Goal: Ask a question

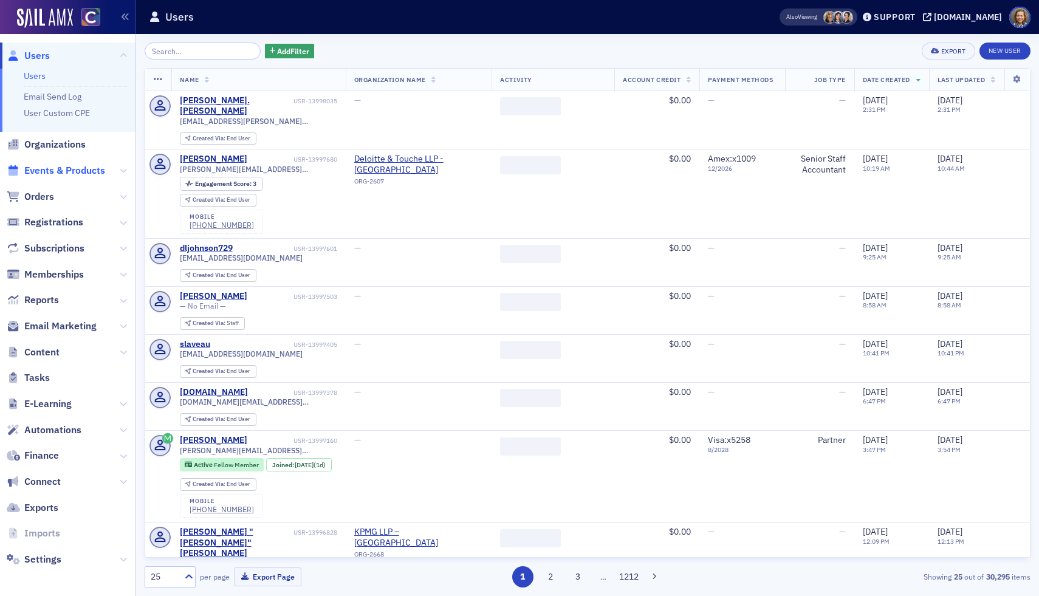
click at [69, 170] on span "Events & Products" at bounding box center [64, 170] width 81 height 13
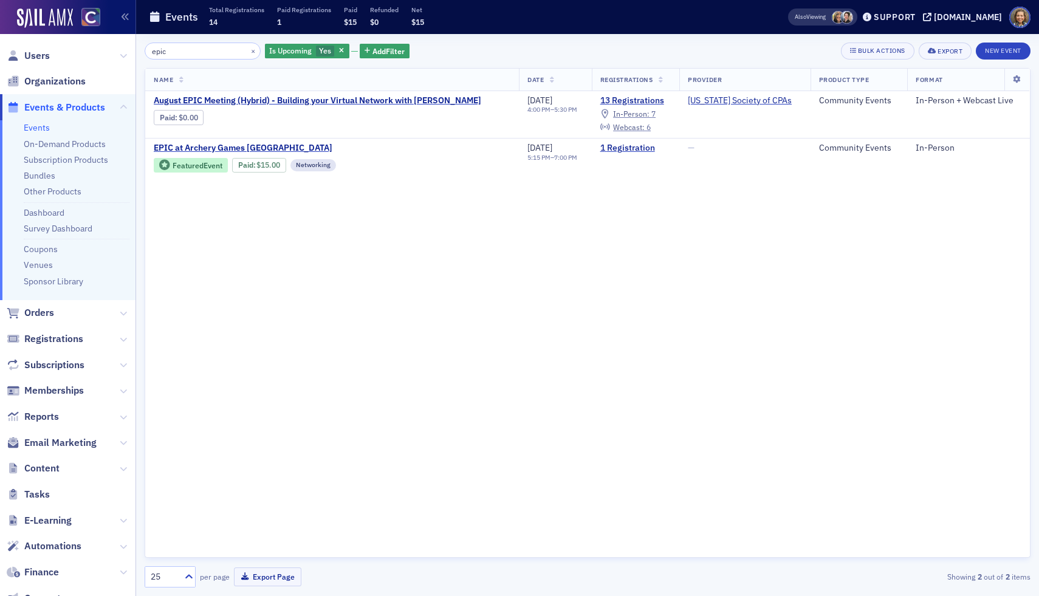
type input "epic"
drag, startPoint x: 187, startPoint y: 55, endPoint x: 61, endPoint y: 30, distance: 128.2
click at [64, 39] on div "Users Organizations Events & Products Events On-Demand Products Subscription Pr…" at bounding box center [519, 298] width 1039 height 596
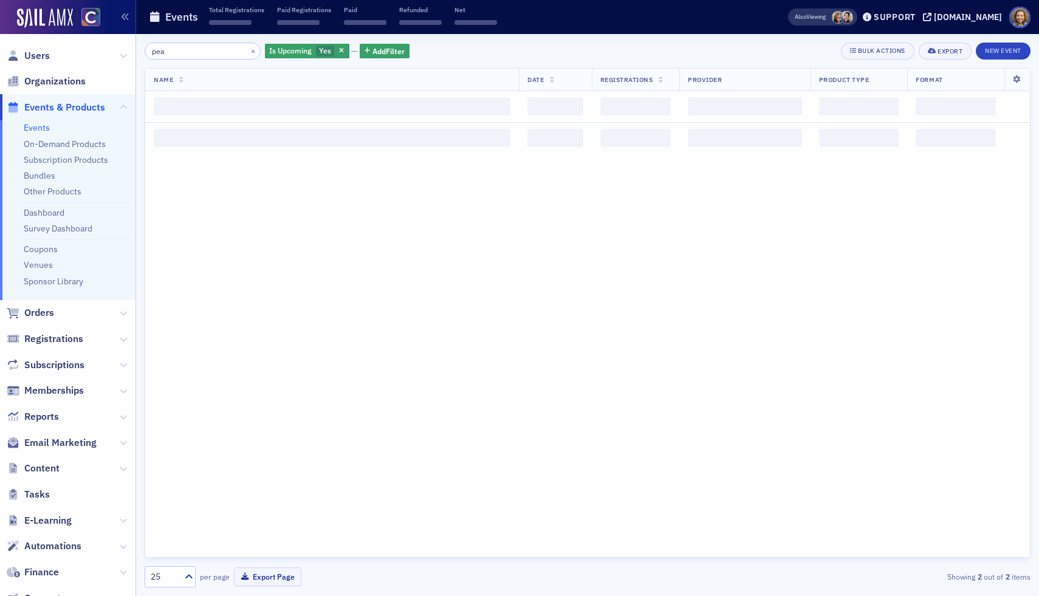
type input "peak"
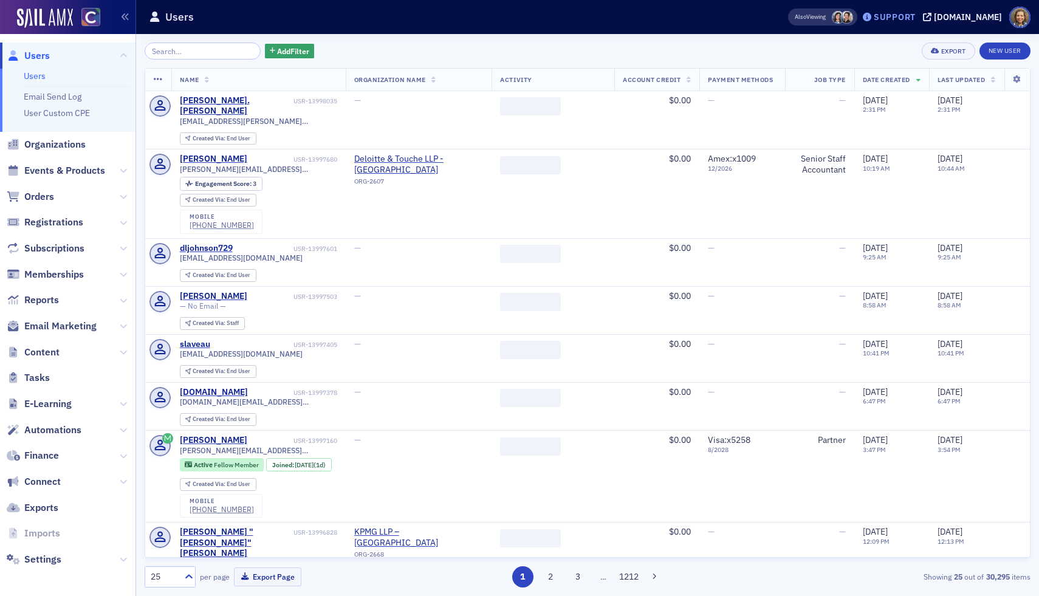
click at [912, 14] on div "Support" at bounding box center [895, 17] width 42 height 11
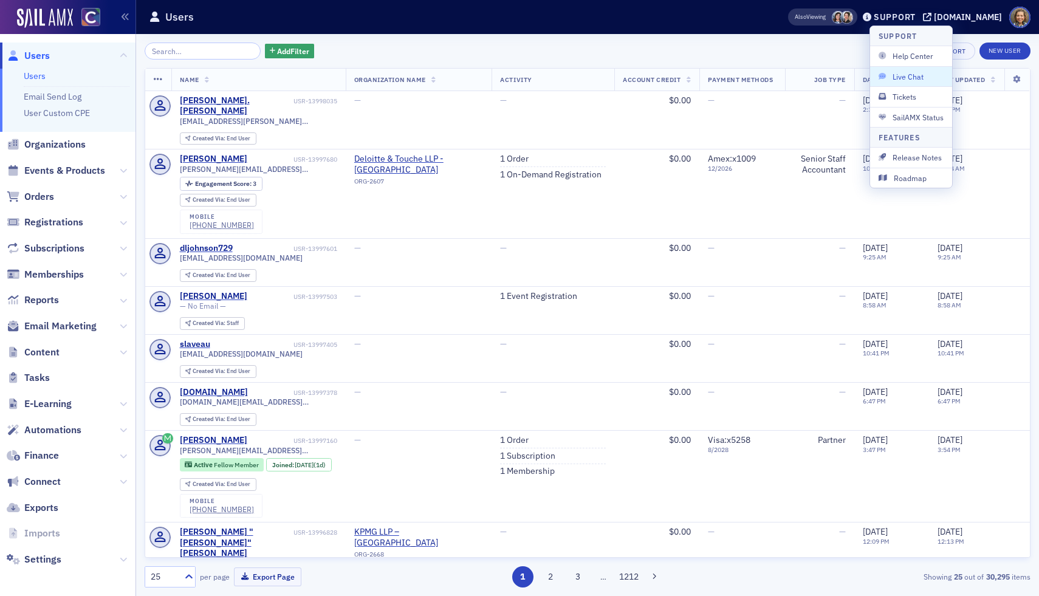
click at [908, 73] on span "Live Chat" at bounding box center [910, 76] width 65 height 11
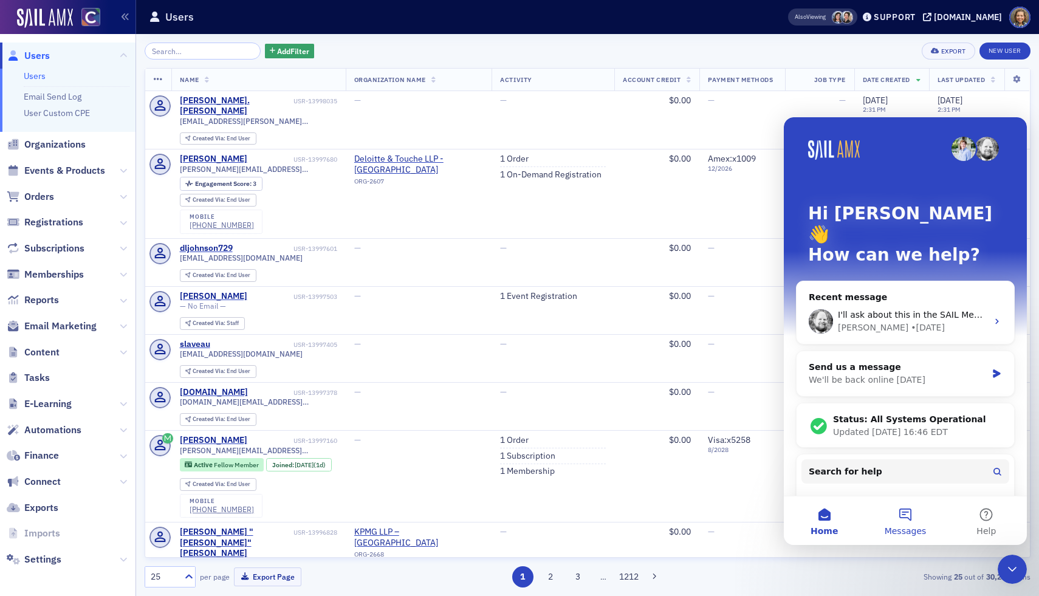
click at [901, 518] on button "Messages" at bounding box center [904, 520] width 81 height 49
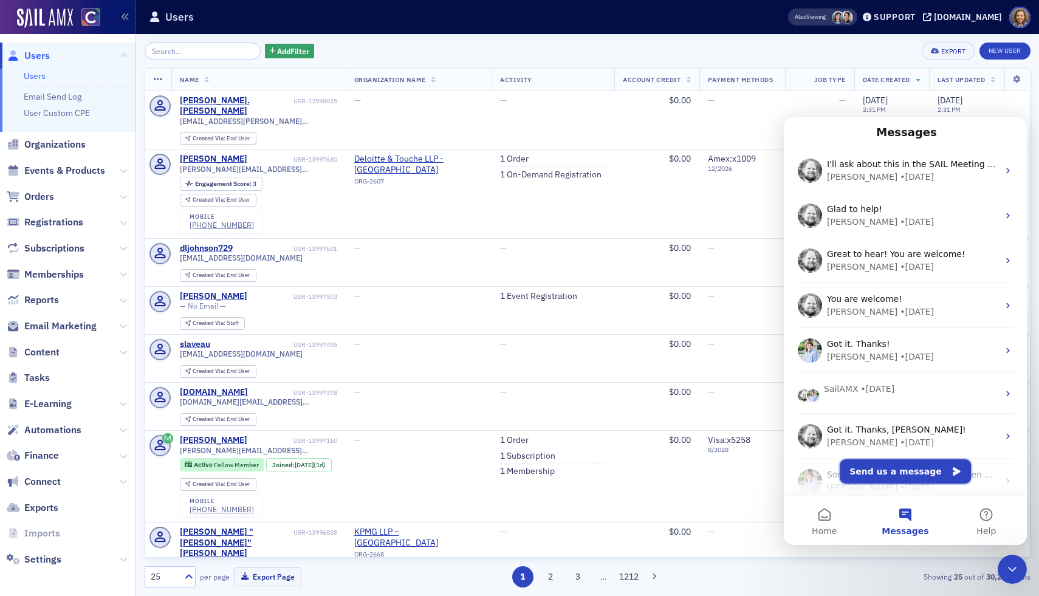
click at [909, 464] on button "Send us a message" at bounding box center [905, 471] width 131 height 24
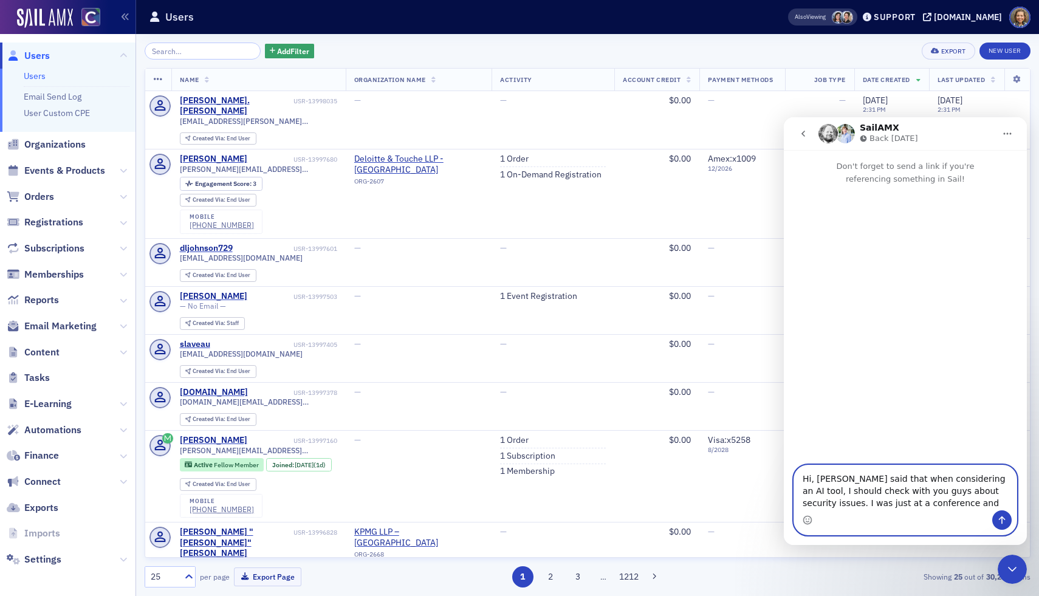
paste textarea "https://www.fyxer.com/"
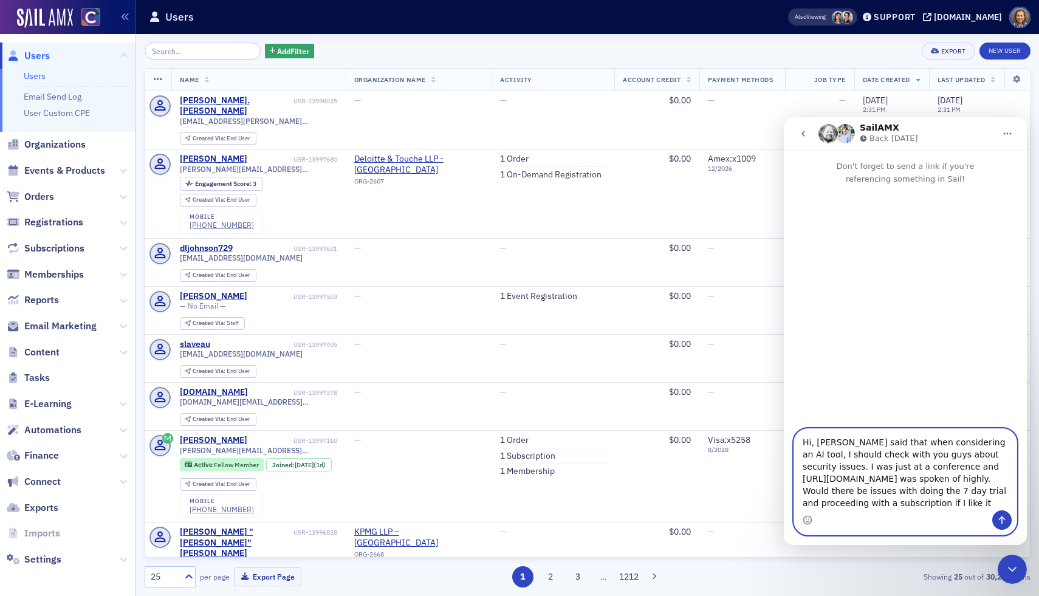
type textarea "Hi, Greg said that when considering an AI tool, I should check with you guys ab…"
